Goal: Check status: Check status

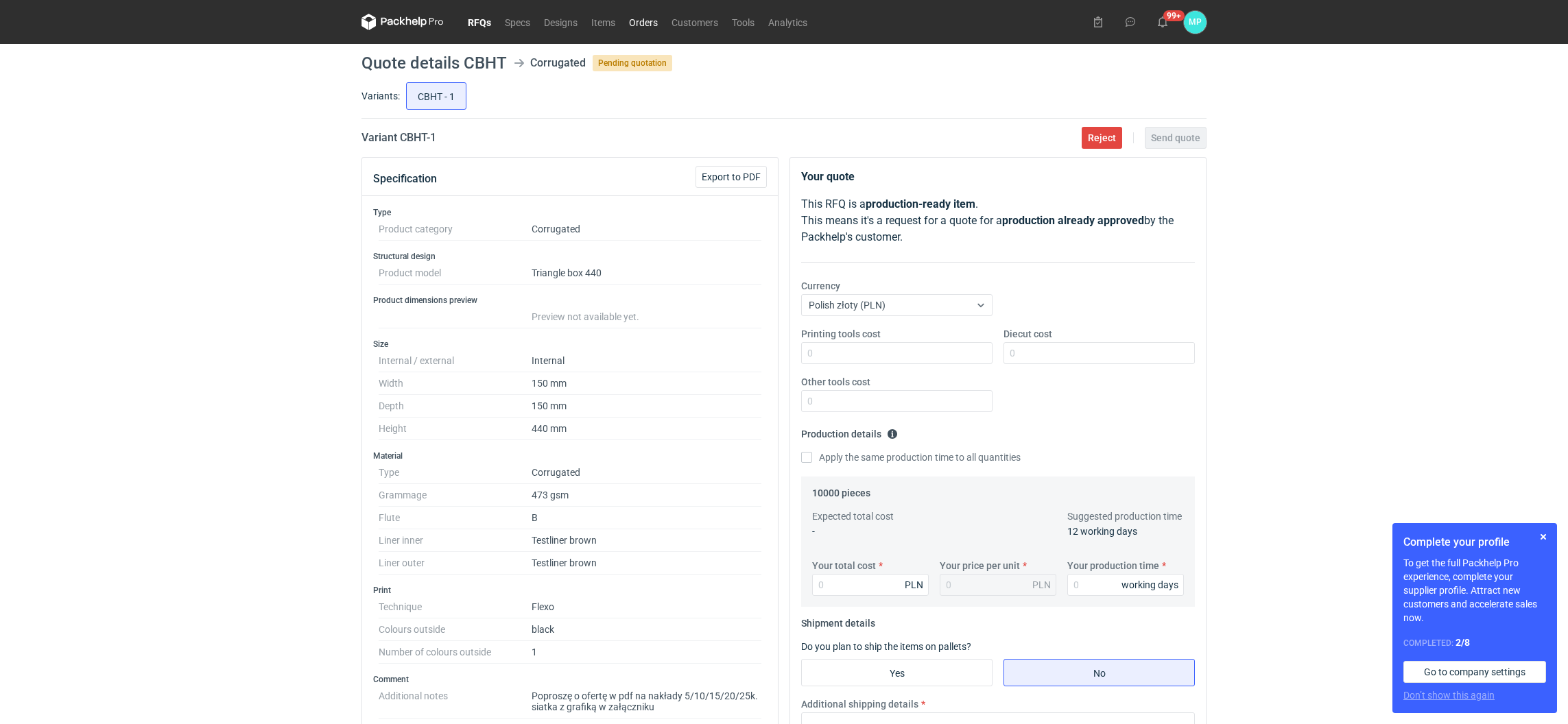
click at [644, 22] on link "Orders" at bounding box center [644, 22] width 43 height 16
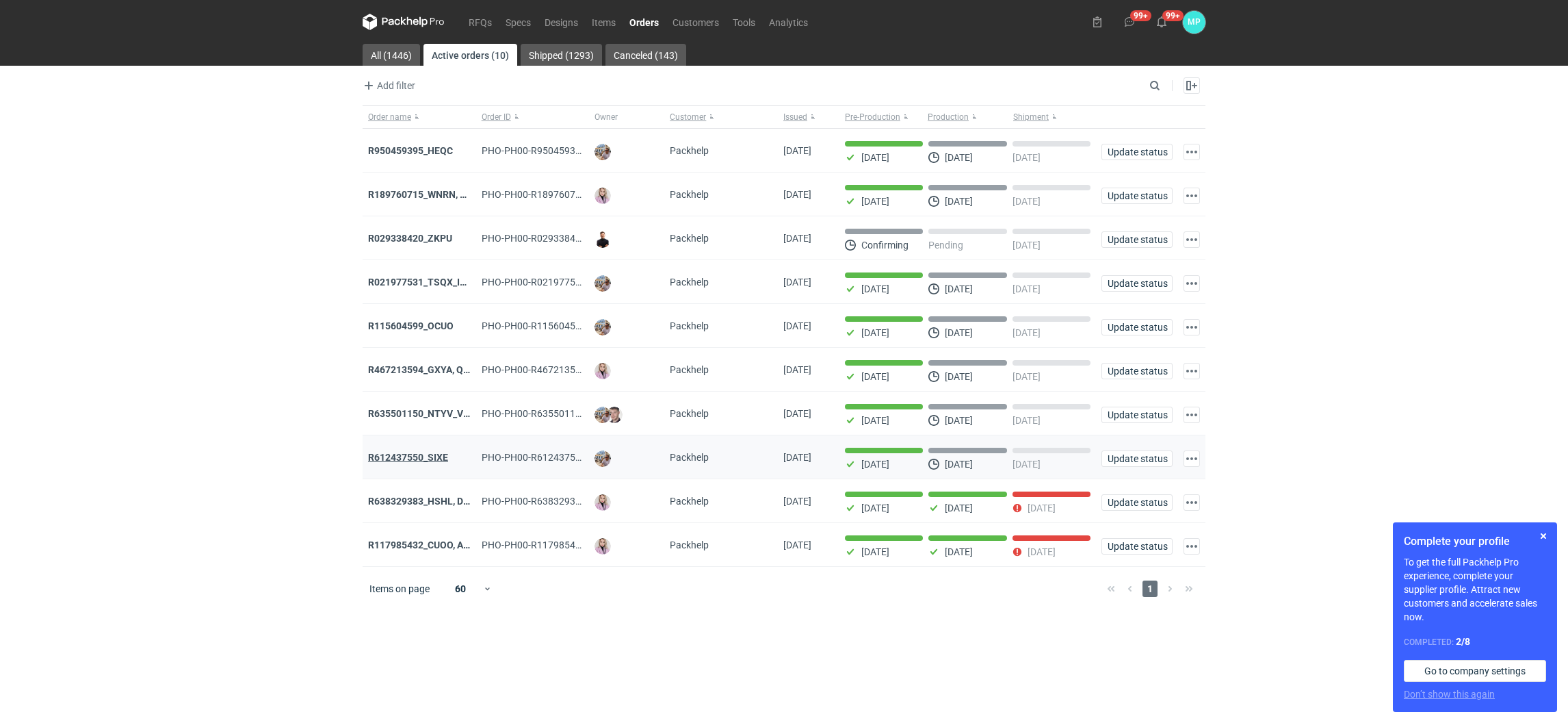
click at [434, 459] on strong "R612437550_SIXE" at bounding box center [407, 457] width 80 height 11
